Goal: Information Seeking & Learning: Compare options

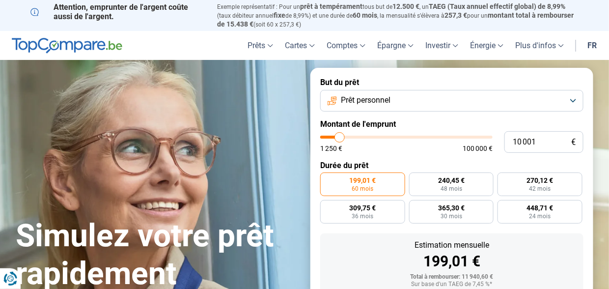
click at [407, 105] on button "Prêt personnel" at bounding box center [451, 101] width 263 height 22
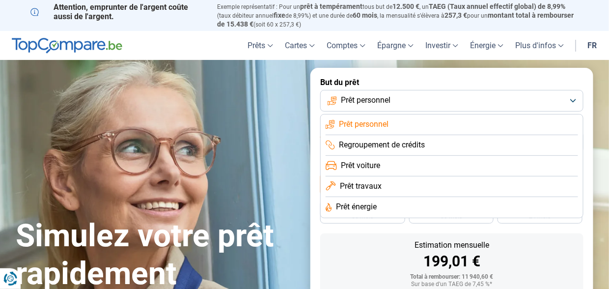
click at [397, 205] on li "Prêt énergie" at bounding box center [451, 207] width 252 height 21
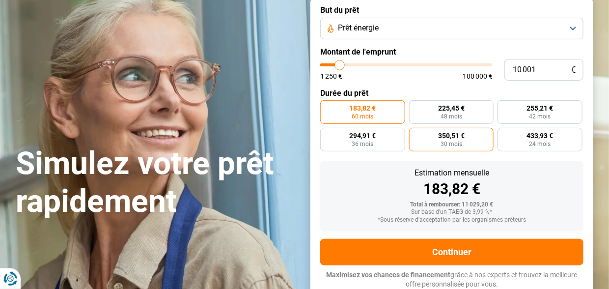
scroll to position [73, 0]
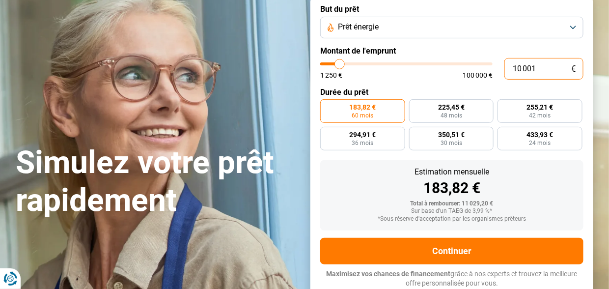
drag, startPoint x: 541, startPoint y: 70, endPoint x: 486, endPoint y: 72, distance: 55.0
click at [487, 72] on div "10 001 € 1 250 € 100 000 €" at bounding box center [451, 69] width 263 height 22
type input "3"
type input "1250"
type input "30"
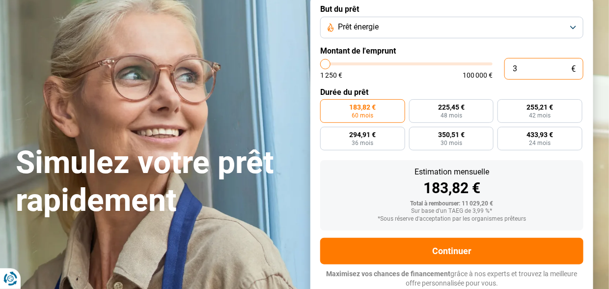
type input "1250"
type input "300"
type input "1250"
type input "3 000"
type input "3000"
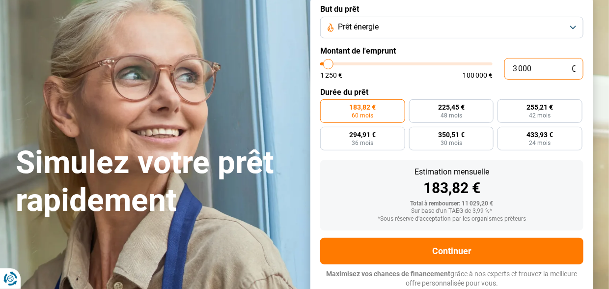
radio input "true"
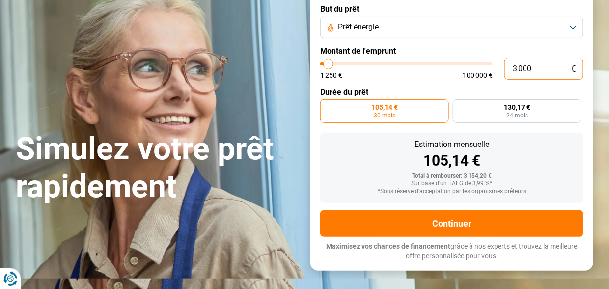
scroll to position [45, 0]
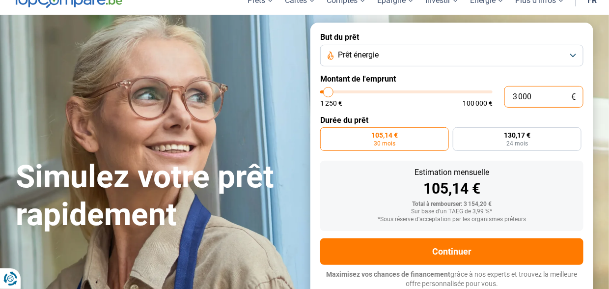
type input "3 000"
click at [489, 64] on button "Prêt énergie" at bounding box center [451, 56] width 263 height 22
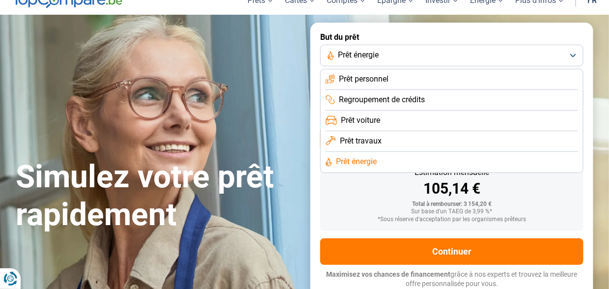
click at [491, 27] on form "But du prêt Prêt énergie Prêt personnel Regroupement de crédits Prêt voiture Pr…" at bounding box center [451, 160] width 283 height 275
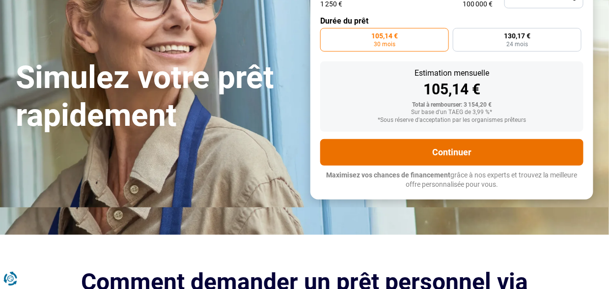
scroll to position [147, 0]
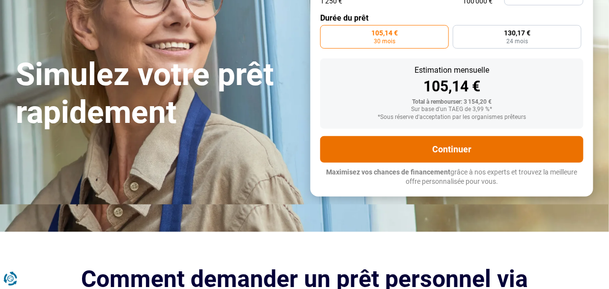
click at [497, 151] on button "Continuer" at bounding box center [451, 149] width 263 height 27
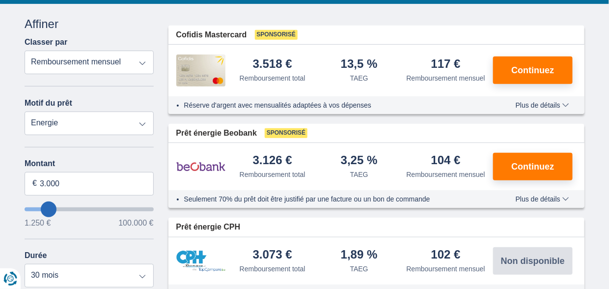
scroll to position [147, 0]
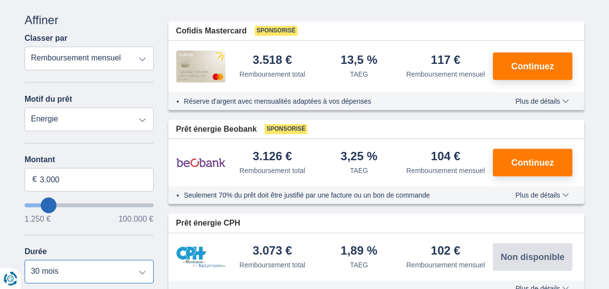
click at [140, 266] on select "12 mois 18 mois 24 mois 30 mois" at bounding box center [89, 272] width 129 height 24
select select "24"
click at [25, 260] on select "12 mois 18 mois 24 mois 30 mois" at bounding box center [89, 272] width 129 height 24
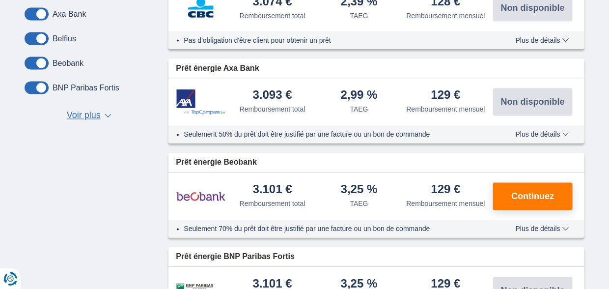
scroll to position [491, 0]
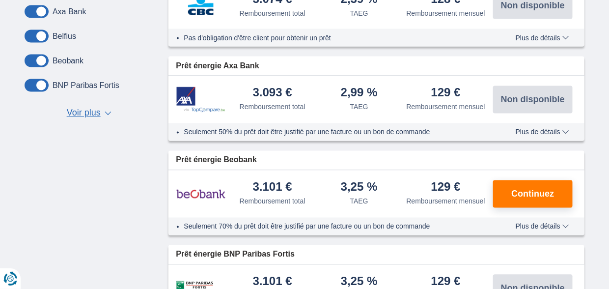
click at [96, 112] on span "Voir plus" at bounding box center [84, 113] width 34 height 13
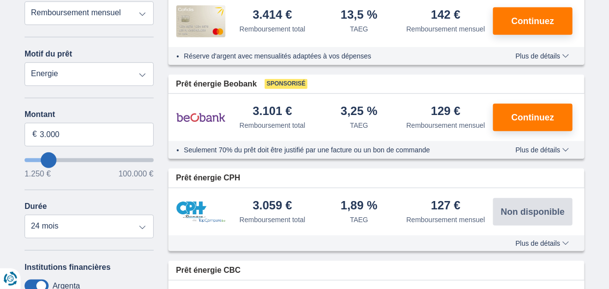
scroll to position [98, 0]
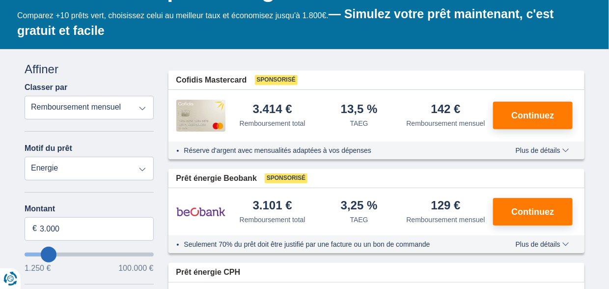
click at [119, 110] on select "Remboursement total TAEG Remboursement mensuel" at bounding box center [89, 108] width 129 height 24
select select "trp+"
click at [25, 96] on select "Remboursement total TAEG Remboursement mensuel" at bounding box center [89, 108] width 129 height 24
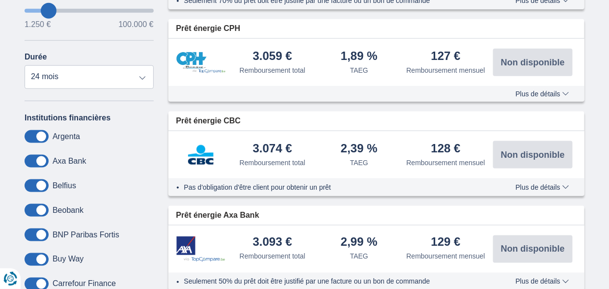
scroll to position [295, 0]
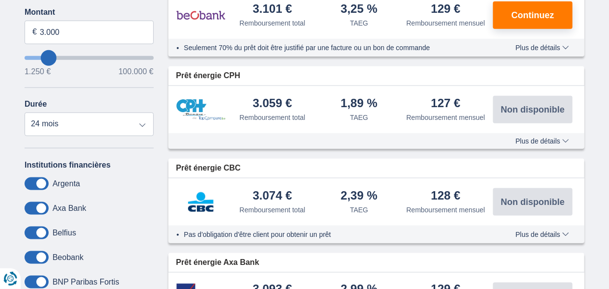
click at [537, 138] on span "Plus de détails" at bounding box center [542, 140] width 54 height 7
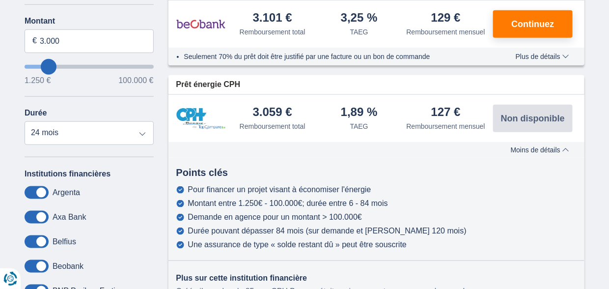
scroll to position [245, 0]
